Goal: Transaction & Acquisition: Purchase product/service

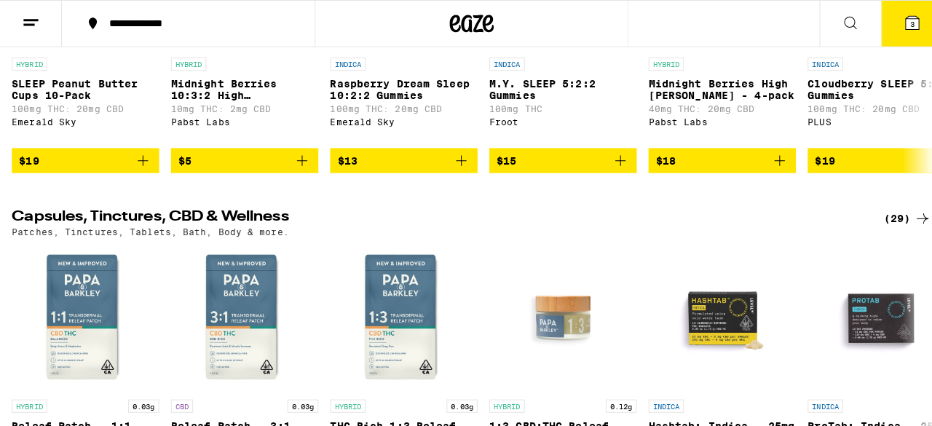
scroll to position [4588, 0]
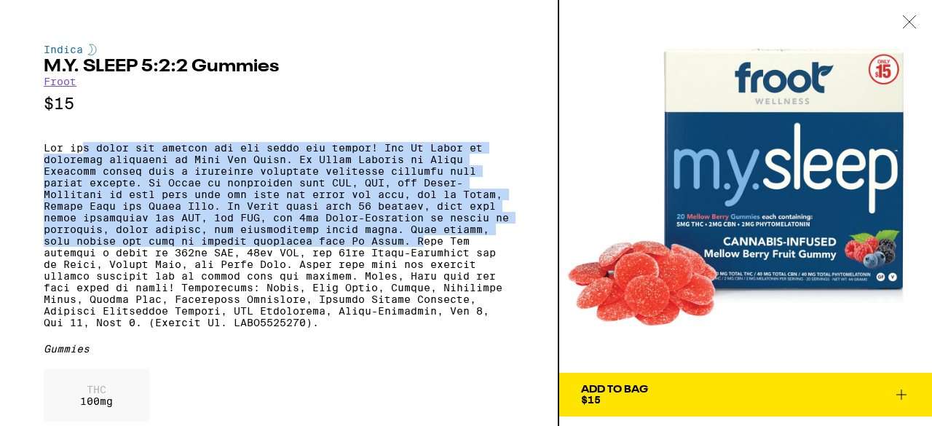
drag, startPoint x: 81, startPoint y: 151, endPoint x: 438, endPoint y: 269, distance: 376.5
click at [427, 264] on p at bounding box center [279, 235] width 470 height 186
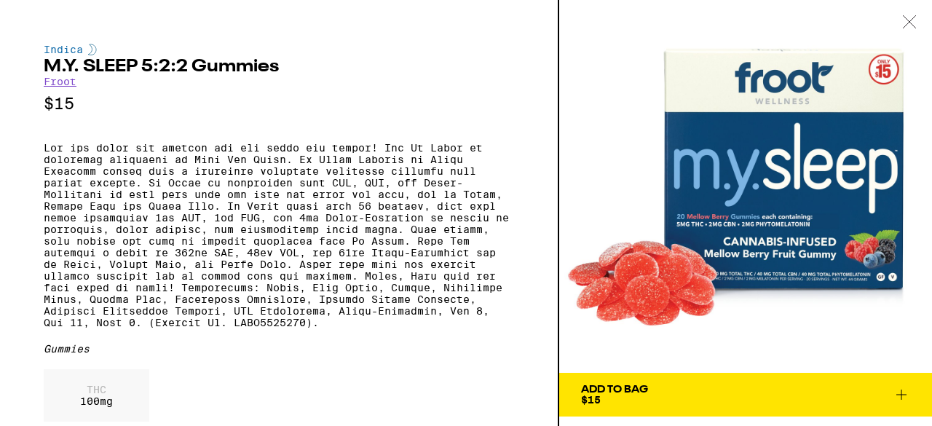
click at [440, 269] on p at bounding box center [279, 235] width 470 height 186
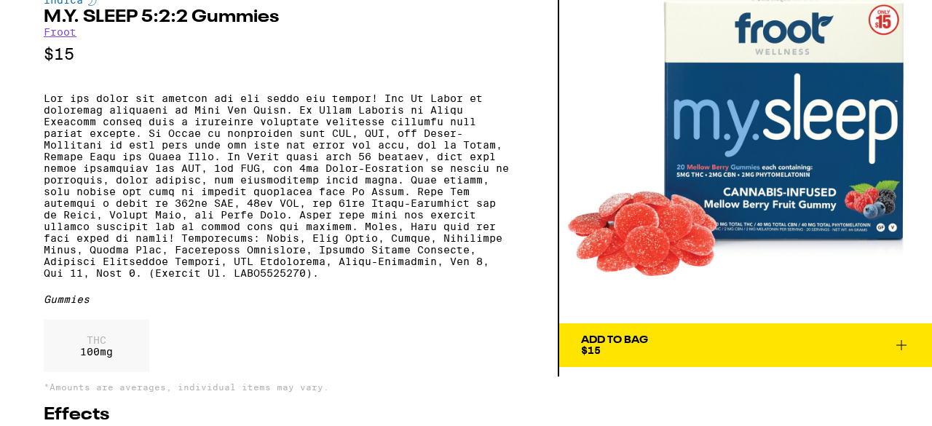
scroll to position [73, 0]
